Goal: Find specific page/section: Find specific page/section

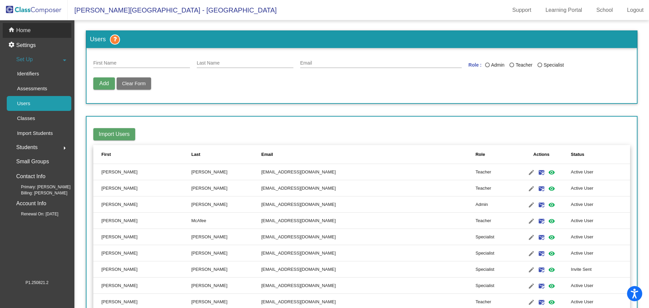
click at [20, 30] on p "Home" at bounding box center [23, 30] width 15 height 8
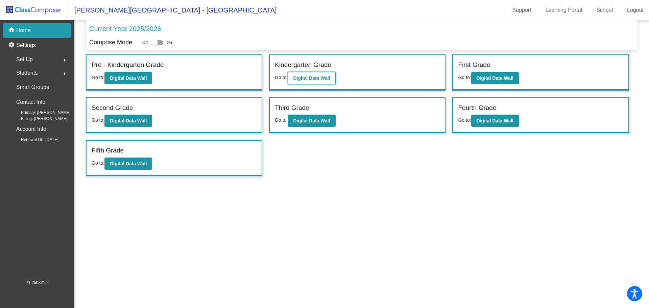
click at [294, 79] on button "Digital Data Wall" at bounding box center [312, 78] width 48 height 12
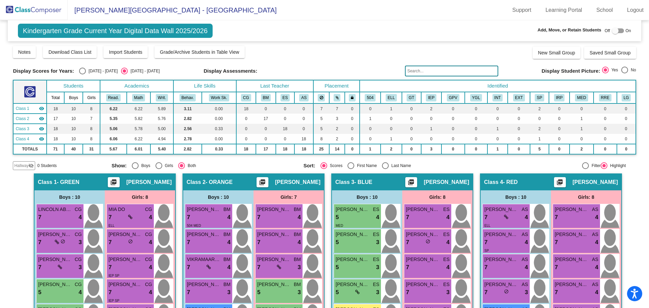
click at [612, 31] on div at bounding box center [615, 30] width 7 height 7
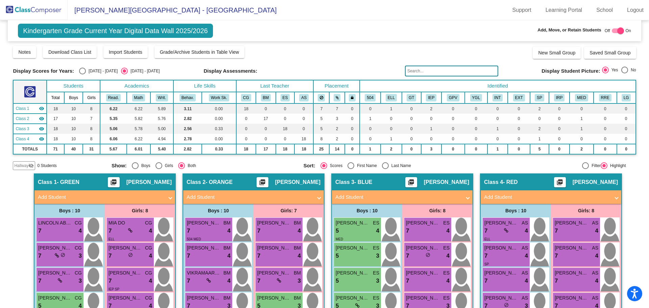
click at [618, 30] on div at bounding box center [621, 30] width 7 height 7
checkbox input "false"
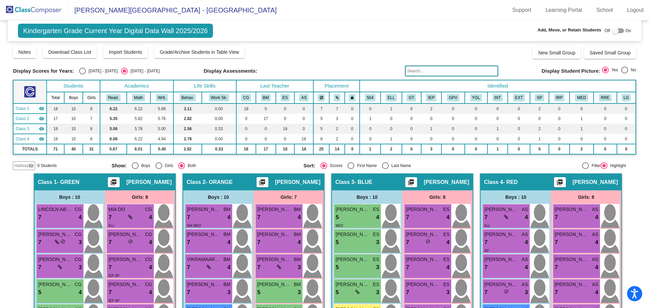
click at [29, 11] on img at bounding box center [34, 10] width 68 height 20
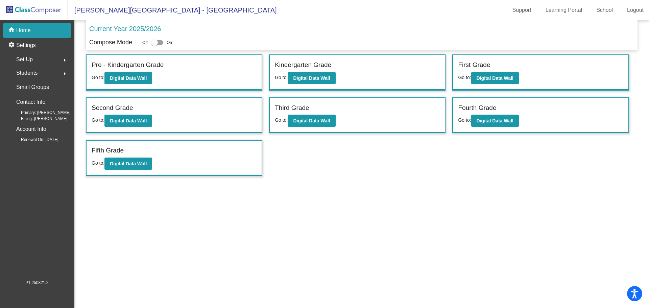
click at [51, 59] on div "Set Up arrow_right" at bounding box center [39, 60] width 65 height 14
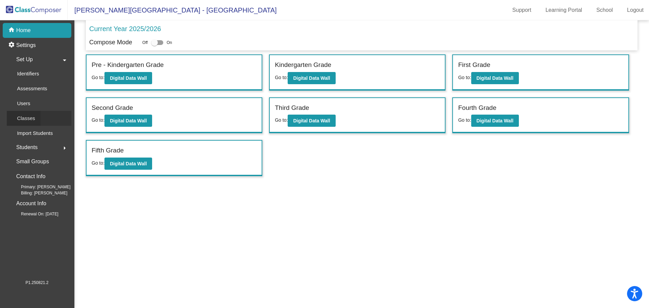
click at [33, 117] on p "Classes" at bounding box center [26, 118] width 18 height 8
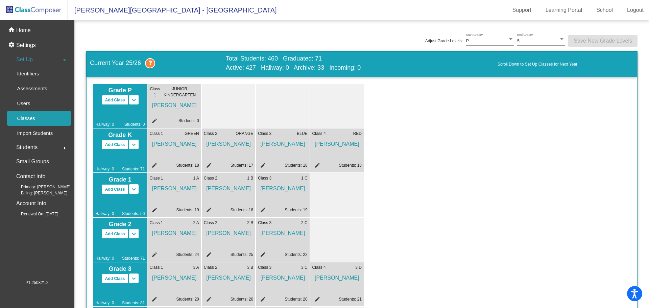
click at [40, 60] on div "Set Up arrow_drop_down" at bounding box center [39, 60] width 65 height 14
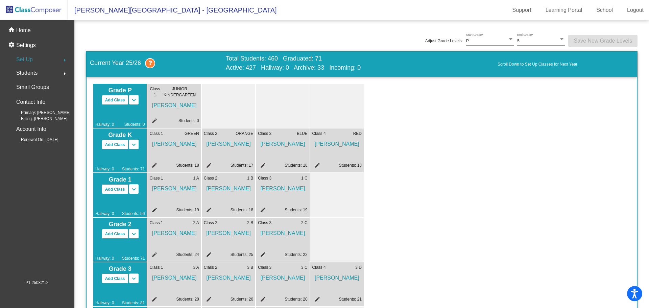
click at [22, 62] on span "Set Up" at bounding box center [24, 59] width 17 height 9
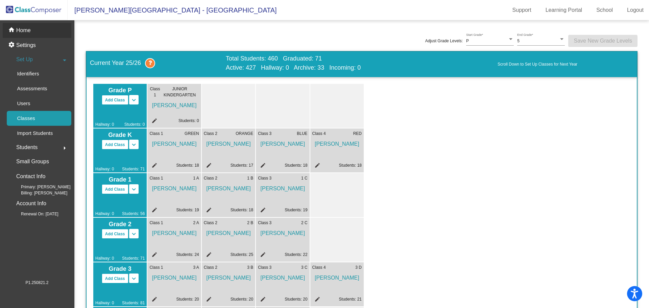
click at [26, 31] on p "Home" at bounding box center [23, 30] width 15 height 8
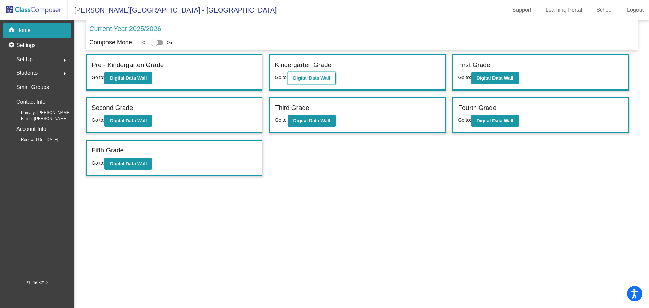
click at [301, 77] on b "Digital Data Wall" at bounding box center [311, 77] width 37 height 5
